Goal: Task Accomplishment & Management: Use online tool/utility

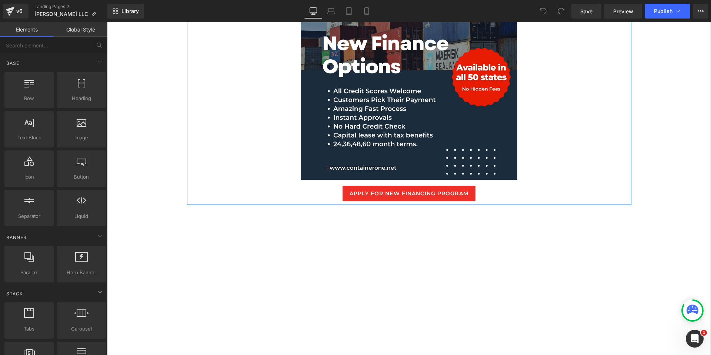
scroll to position [674, 0]
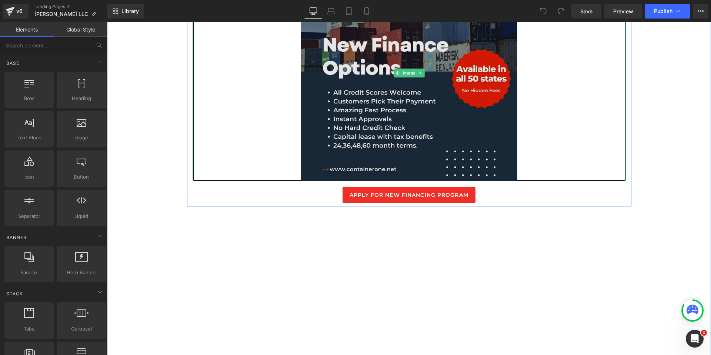
click at [362, 61] on img at bounding box center [409, 72] width 217 height 217
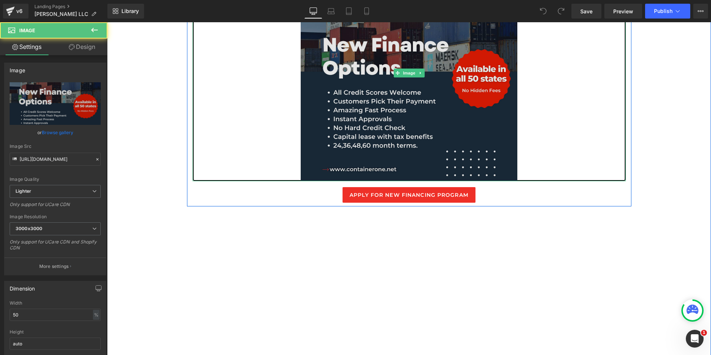
click at [384, 84] on img at bounding box center [409, 72] width 217 height 217
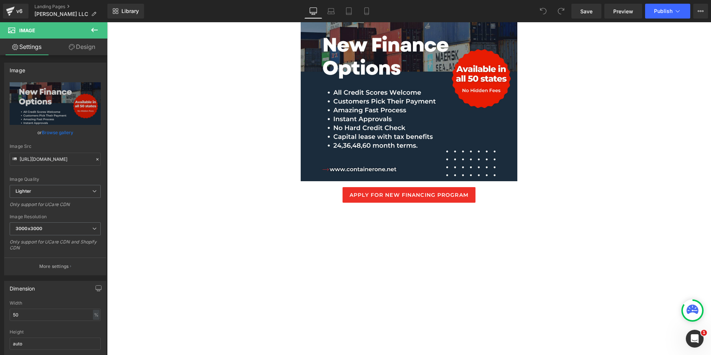
click at [91, 30] on icon at bounding box center [94, 30] width 7 height 4
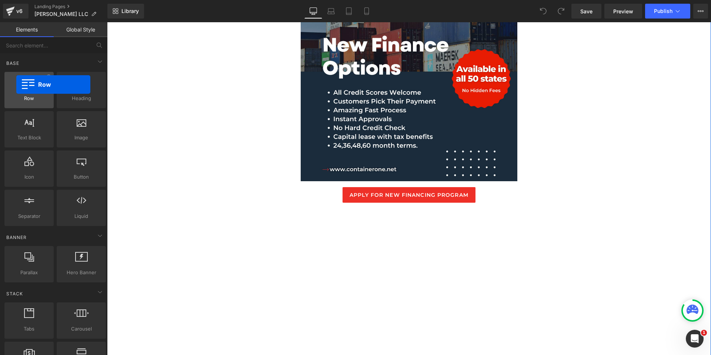
drag, startPoint x: 31, startPoint y: 90, endPoint x: 17, endPoint y: 85, distance: 15.8
click at [16, 85] on div at bounding box center [29, 86] width 45 height 17
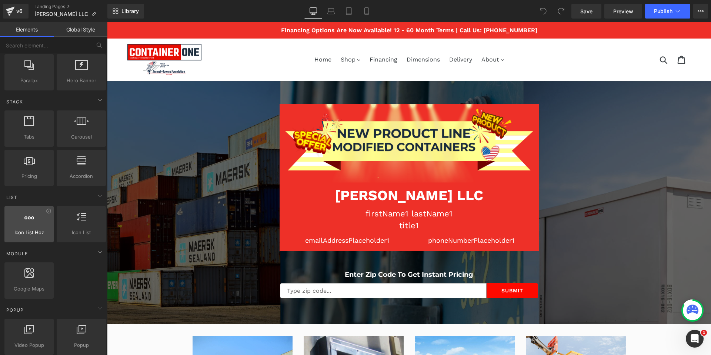
scroll to position [170, 0]
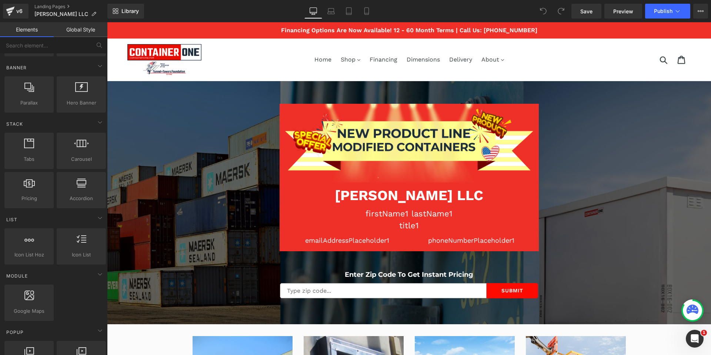
click at [74, 31] on link "Global Style" at bounding box center [81, 29] width 54 height 15
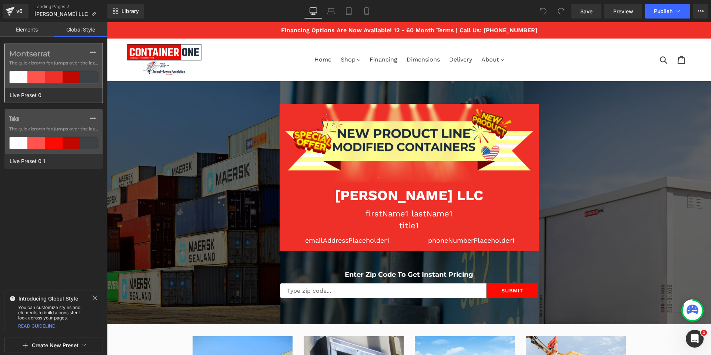
click at [24, 54] on label "Montserrat" at bounding box center [53, 53] width 89 height 9
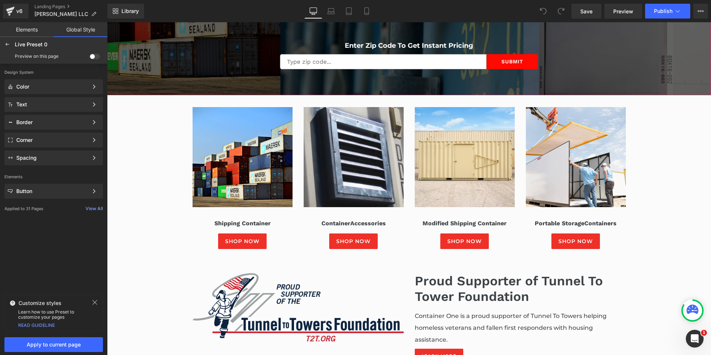
scroll to position [230, 0]
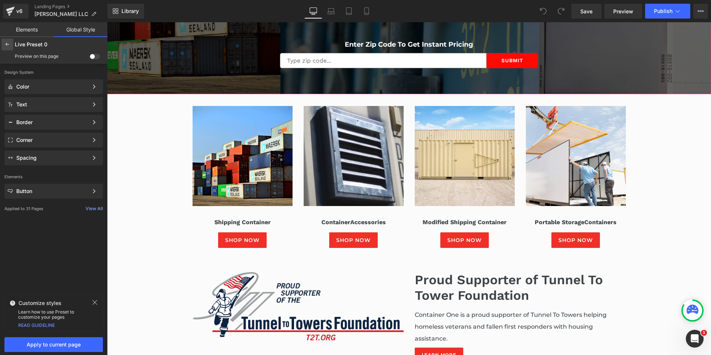
click at [7, 43] on icon at bounding box center [7, 44] width 6 height 6
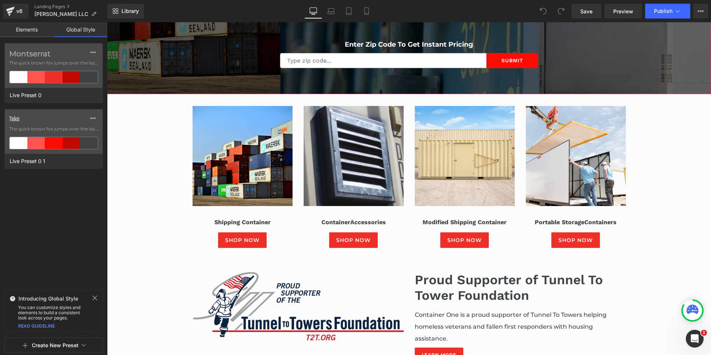
click at [24, 31] on link "Elements" at bounding box center [27, 29] width 54 height 15
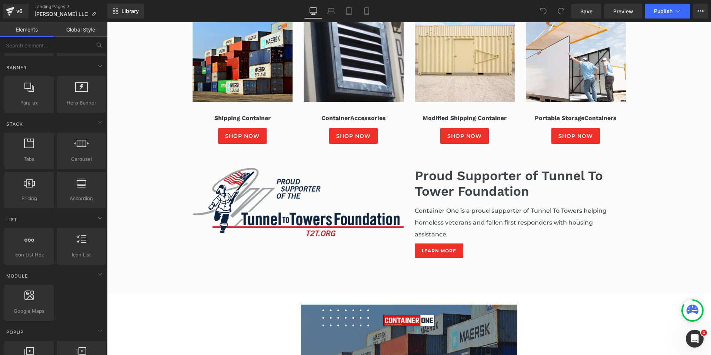
scroll to position [0, 0]
